Goal: Complete application form: Complete application form

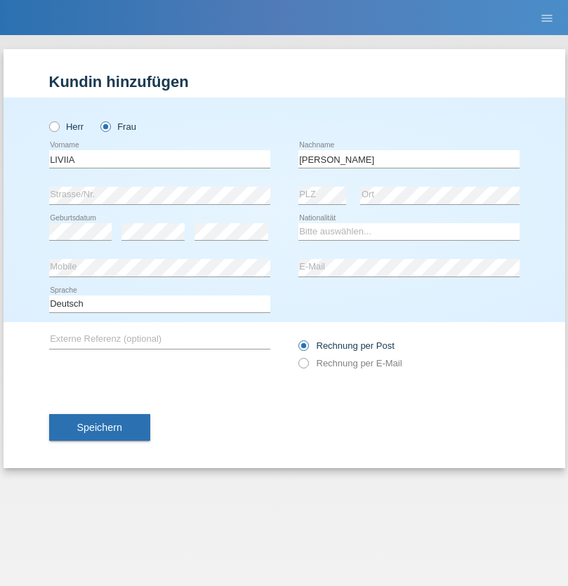
type input "[PERSON_NAME]"
select select "UA"
select select "C"
select select "09"
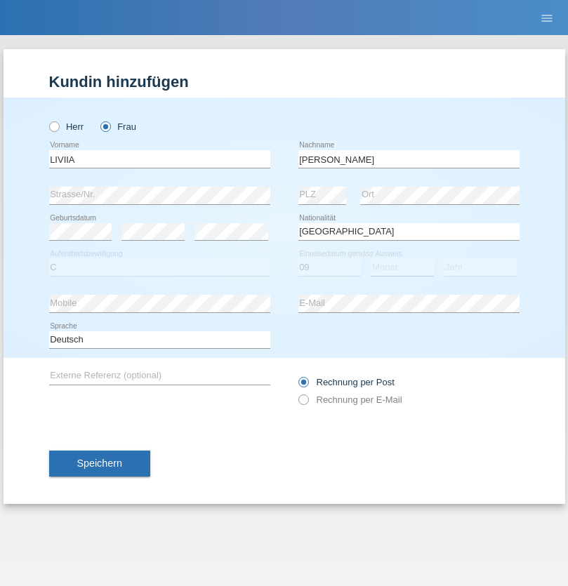
select select "06"
select select "2021"
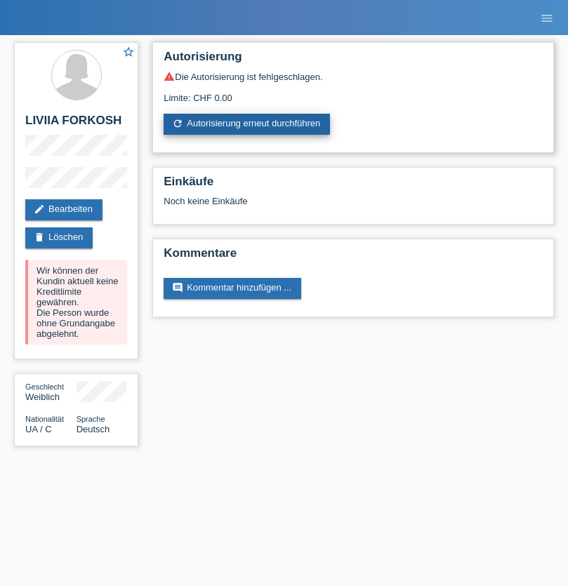
click at [248, 124] on link "refresh Autorisierung erneut durchführen" at bounding box center [247, 124] width 166 height 21
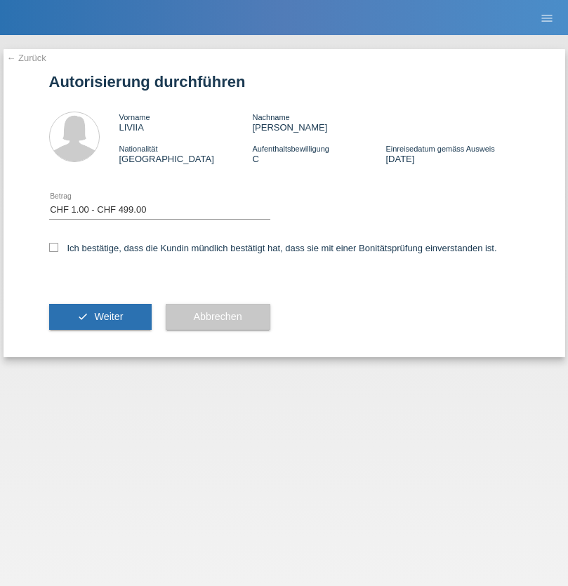
select select "1"
checkbox input "true"
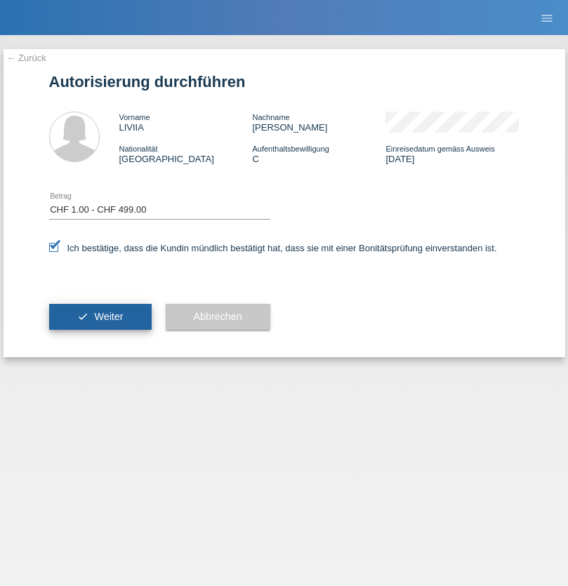
click at [100, 317] on span "Weiter" at bounding box center [108, 316] width 29 height 11
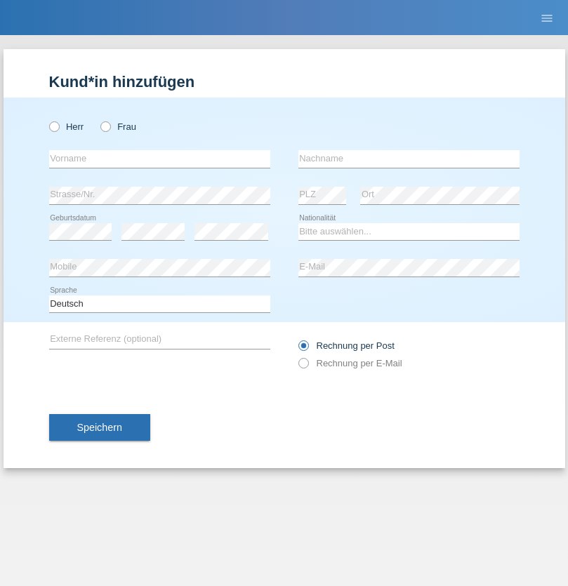
radio input "true"
click at [159, 159] on input "text" at bounding box center [159, 159] width 221 height 18
type input "Memet"
click at [408, 159] on input "text" at bounding box center [408, 159] width 221 height 18
type input "Filik"
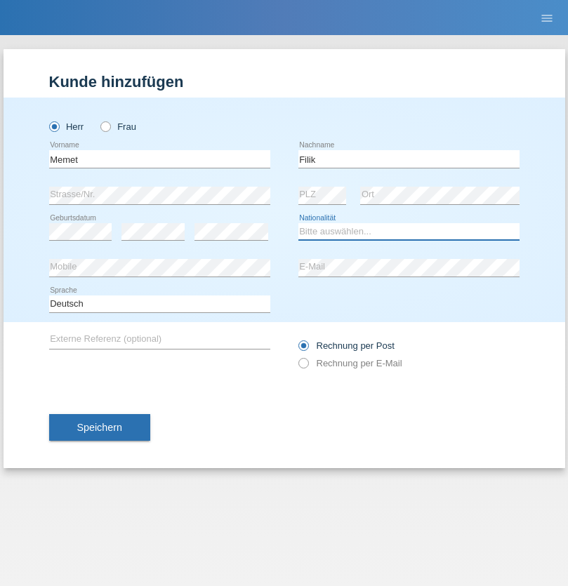
select select "TR"
select select "C"
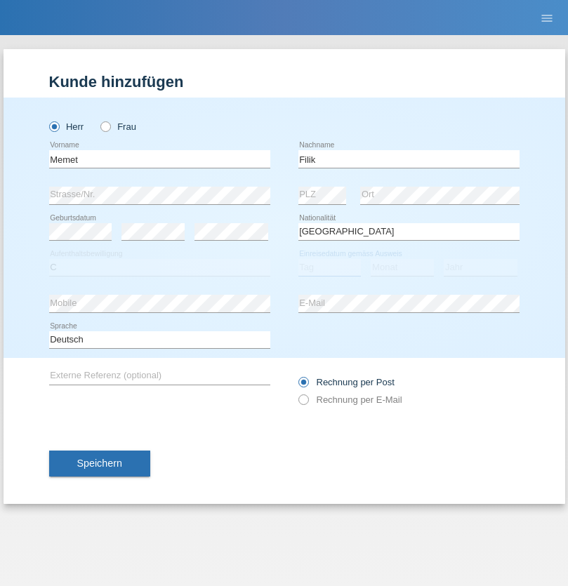
select select "31"
select select "12"
select select "2005"
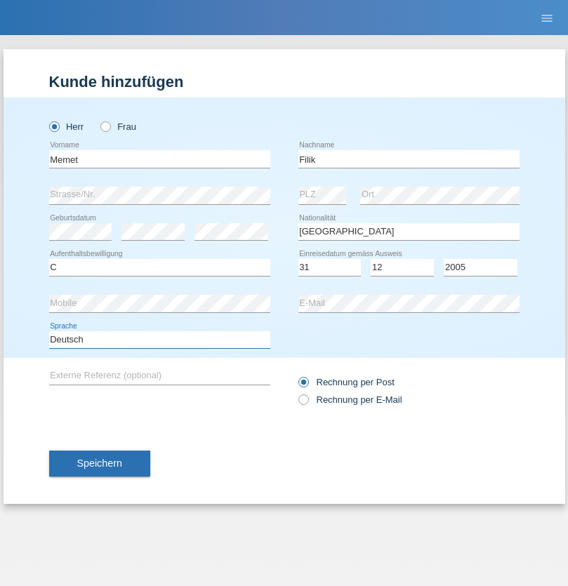
select select "en"
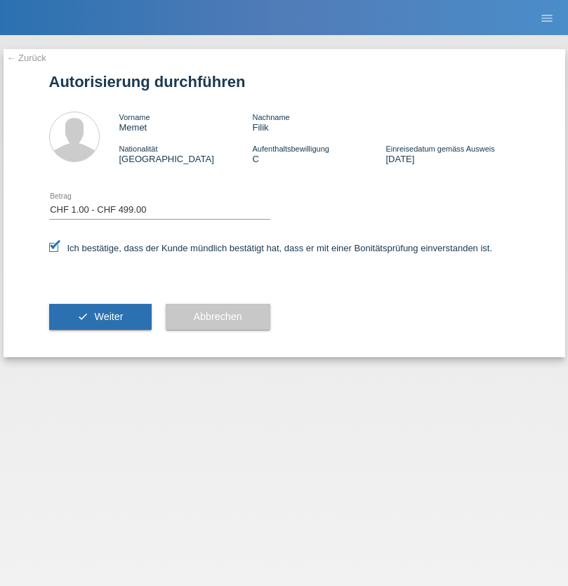
select select "1"
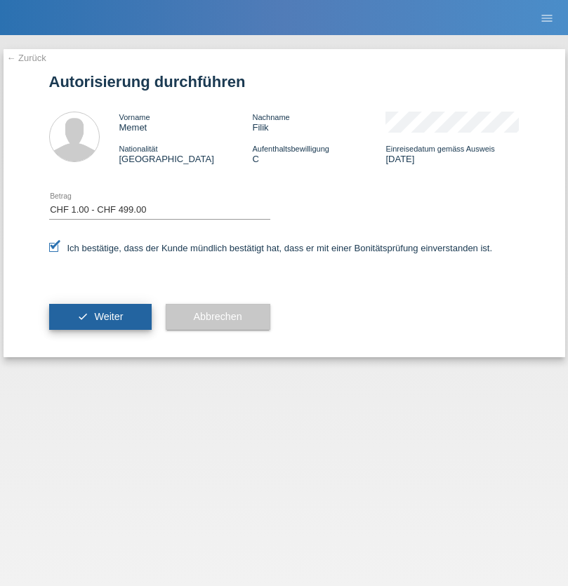
click at [100, 317] on span "Weiter" at bounding box center [108, 316] width 29 height 11
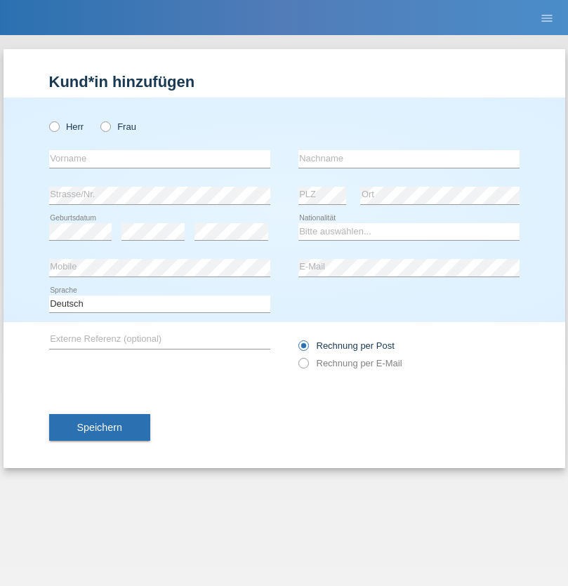
radio input "true"
click at [159, 159] on input "text" at bounding box center [159, 159] width 221 height 18
type input "[PERSON_NAME]"
click at [408, 159] on input "text" at bounding box center [408, 159] width 221 height 18
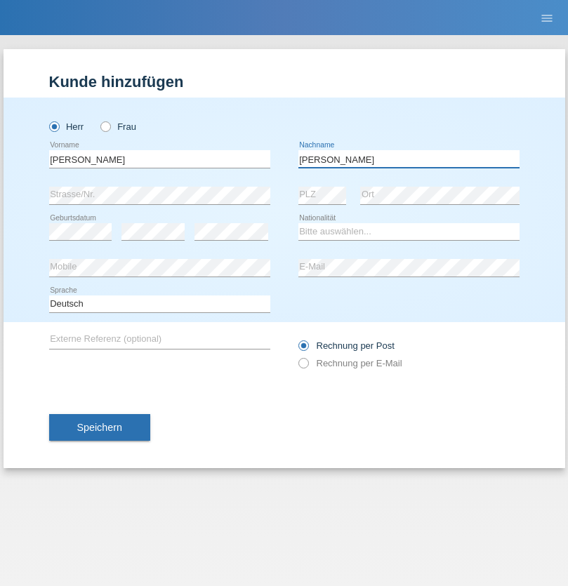
type input "[PERSON_NAME]"
select select "CH"
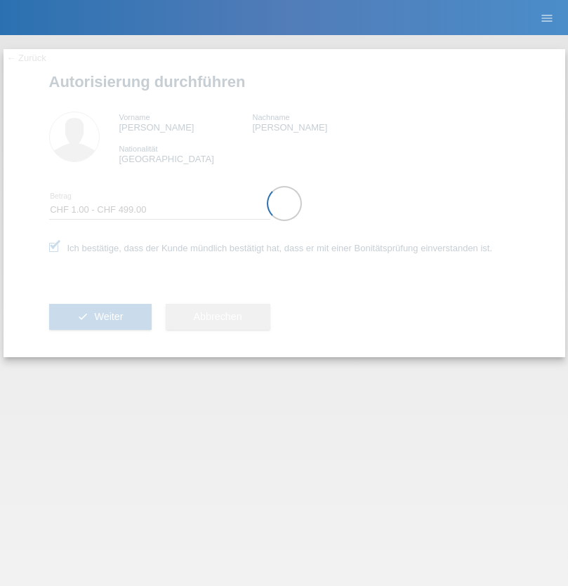
select select "1"
